Goal: Book appointment/travel/reservation

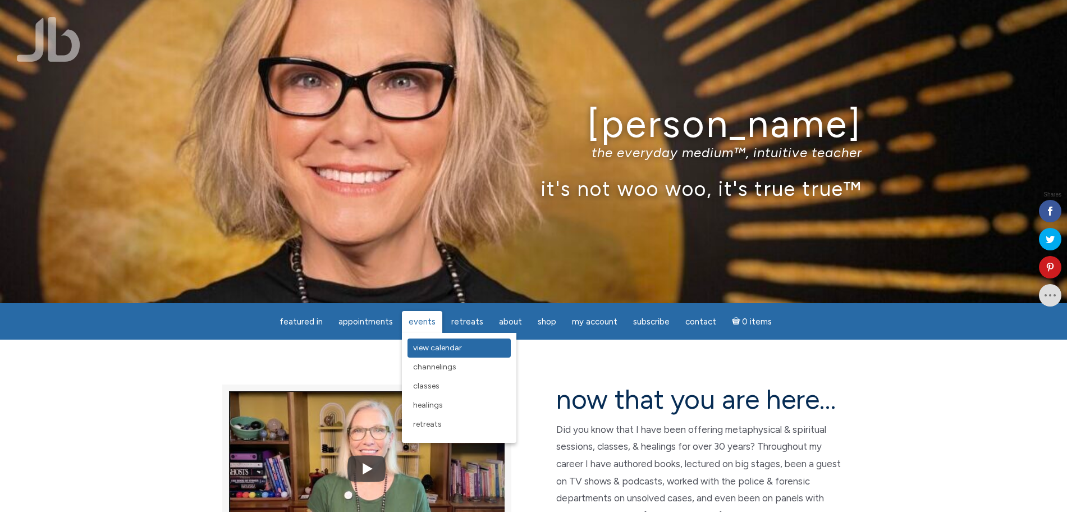
click at [433, 350] on span "View Calendar" at bounding box center [437, 348] width 49 height 10
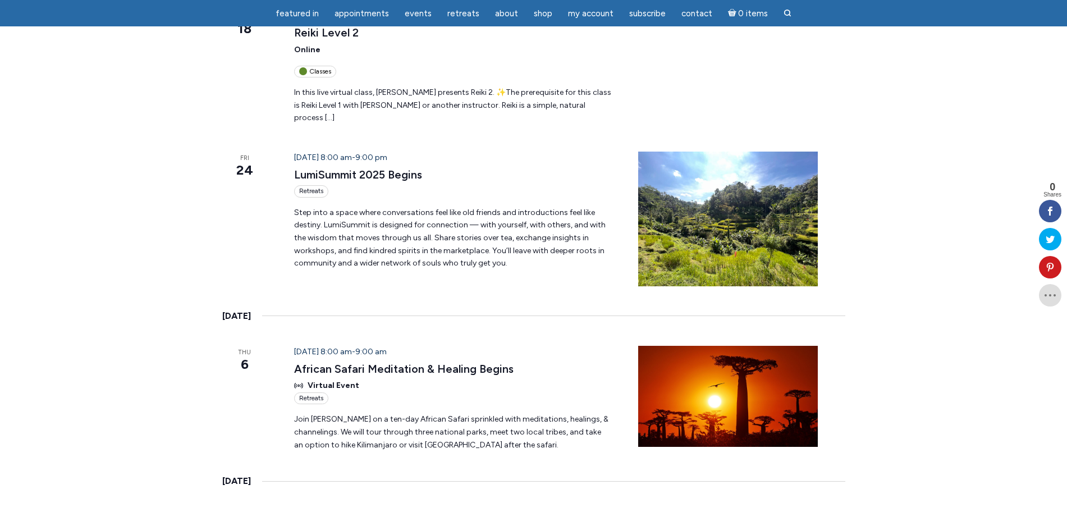
scroll to position [479, 0]
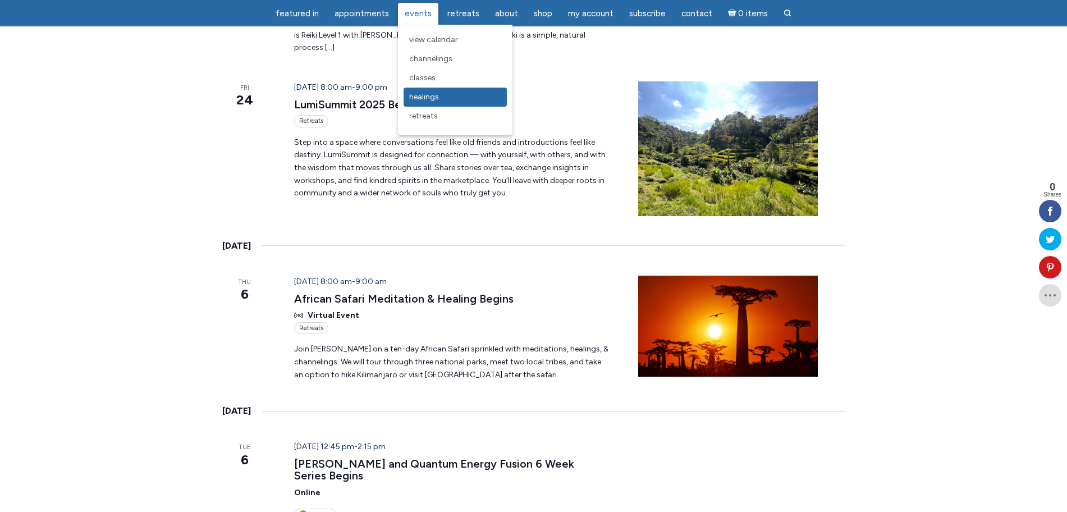
click at [430, 92] on span "Healings" at bounding box center [424, 97] width 30 height 10
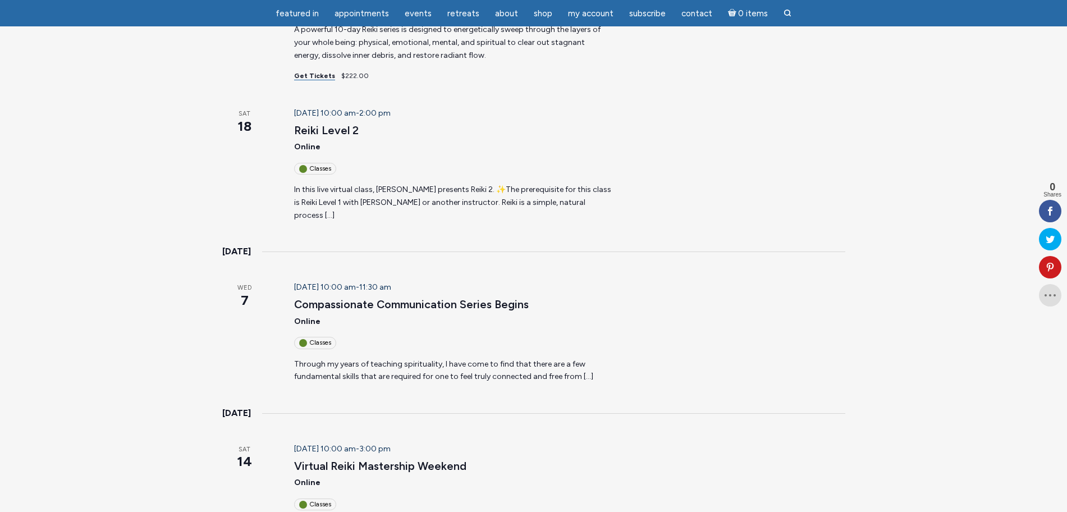
click at [507, 261] on div "October 2025 Wed 15 October 15 @ 8:00 am - 9:00 am 10 Days of Deep Cleaning Rei…" at bounding box center [533, 233] width 623 height 647
